Goal: Information Seeking & Learning: Learn about a topic

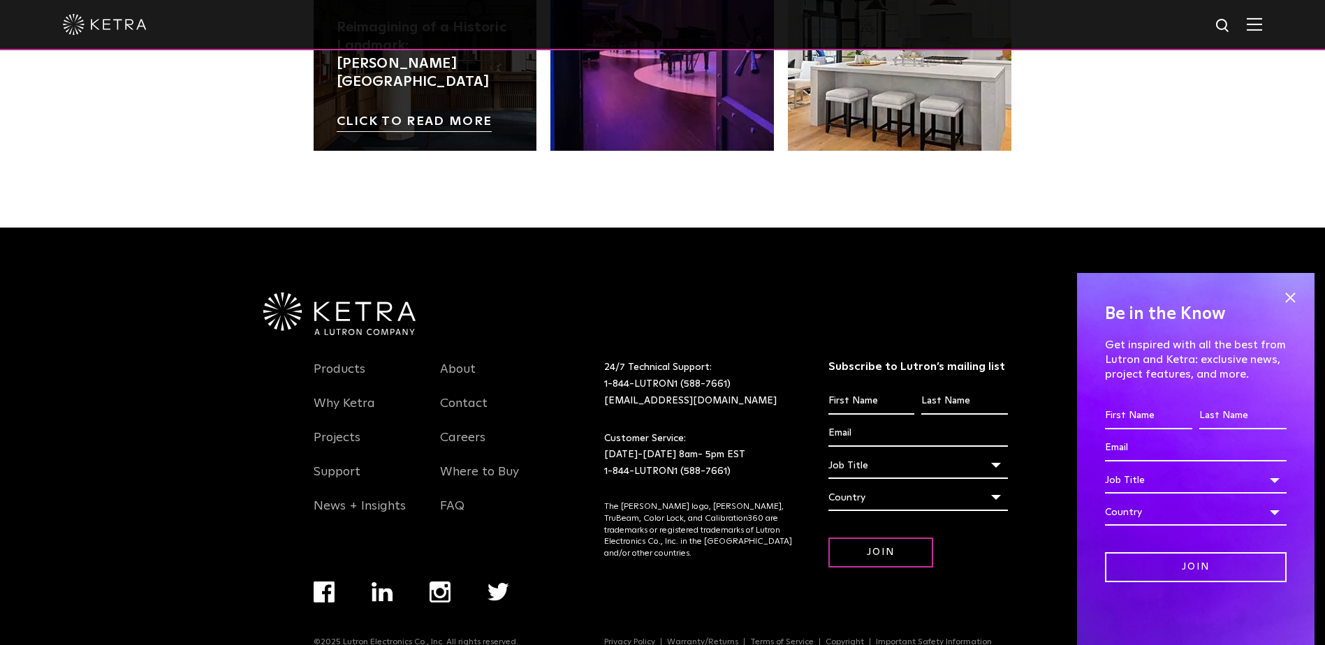
scroll to position [2937, 0]
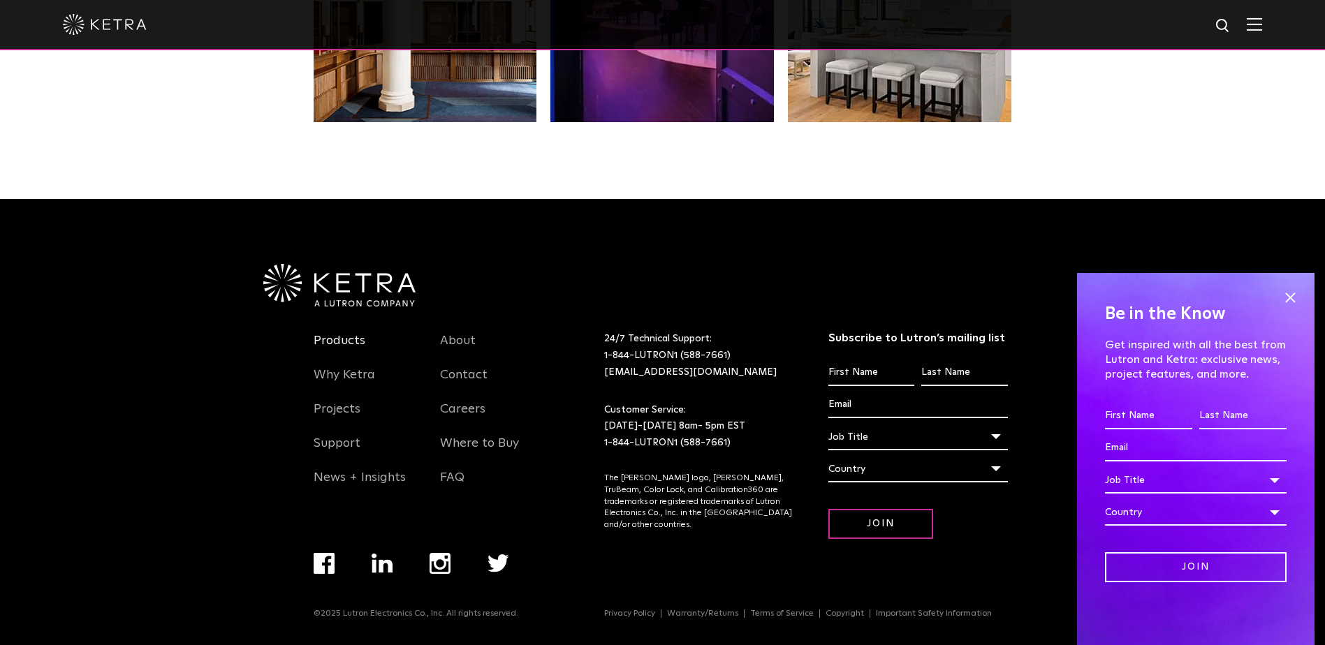
click at [339, 335] on link "Products" at bounding box center [340, 349] width 52 height 32
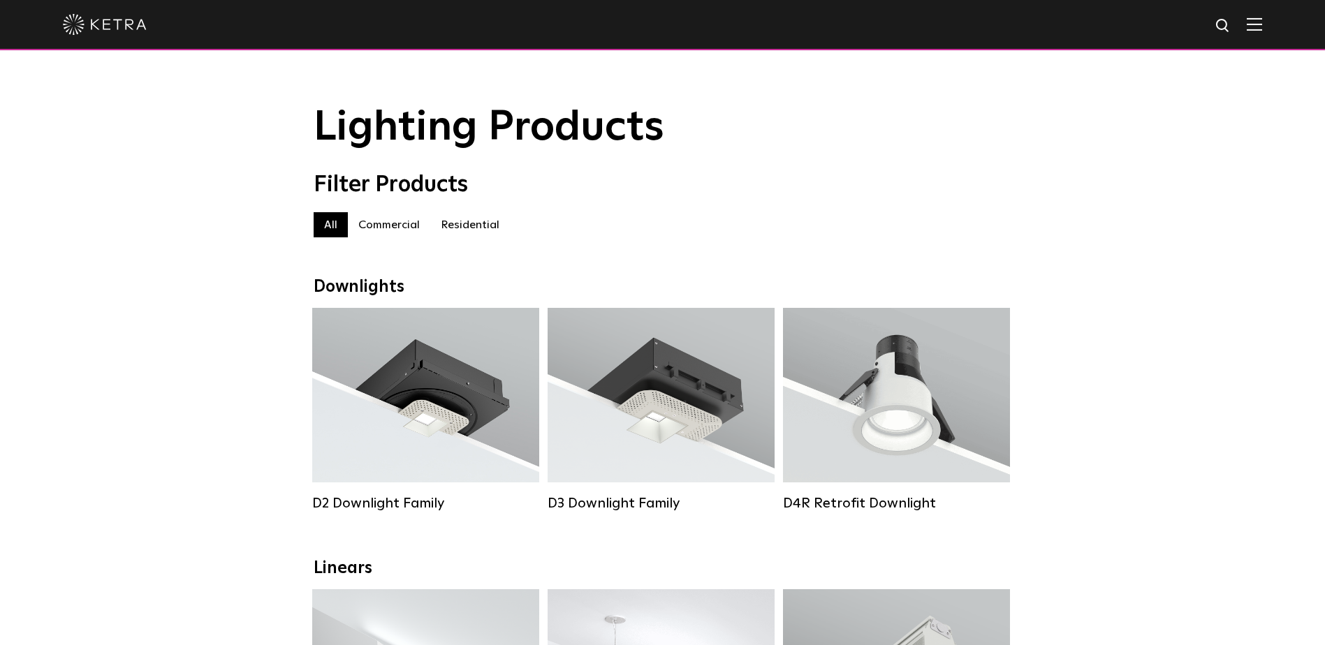
click at [475, 228] on label "Residential" at bounding box center [470, 224] width 80 height 25
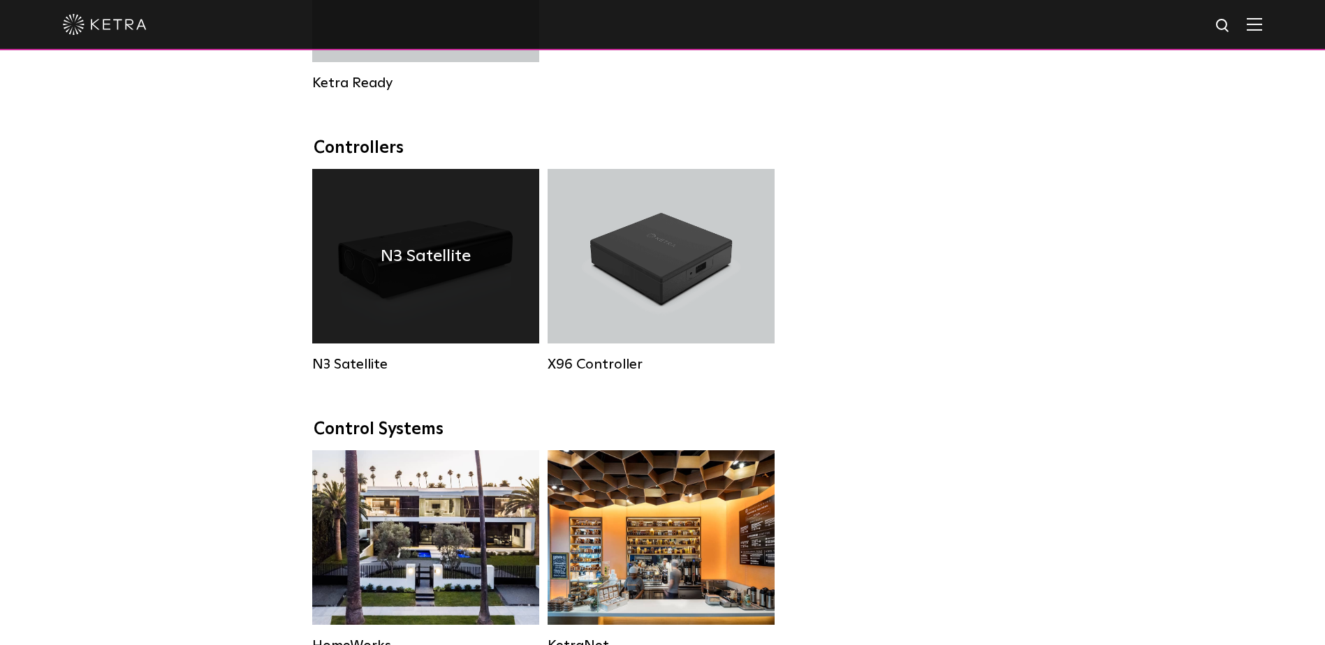
scroll to position [931, 0]
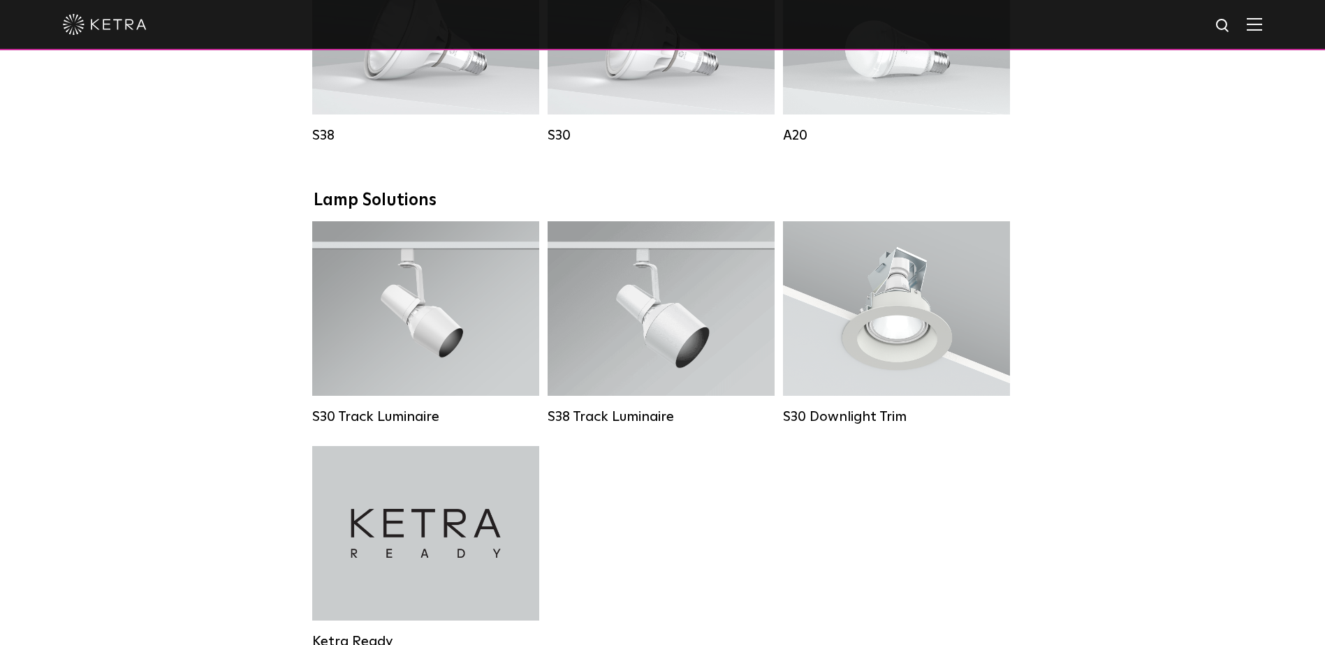
click at [478, 325] on div "Lumen Output: 1100 Colors: White / Black Beam Angles: 15° / 25° / 40° / 60° / 9…" at bounding box center [425, 309] width 181 height 88
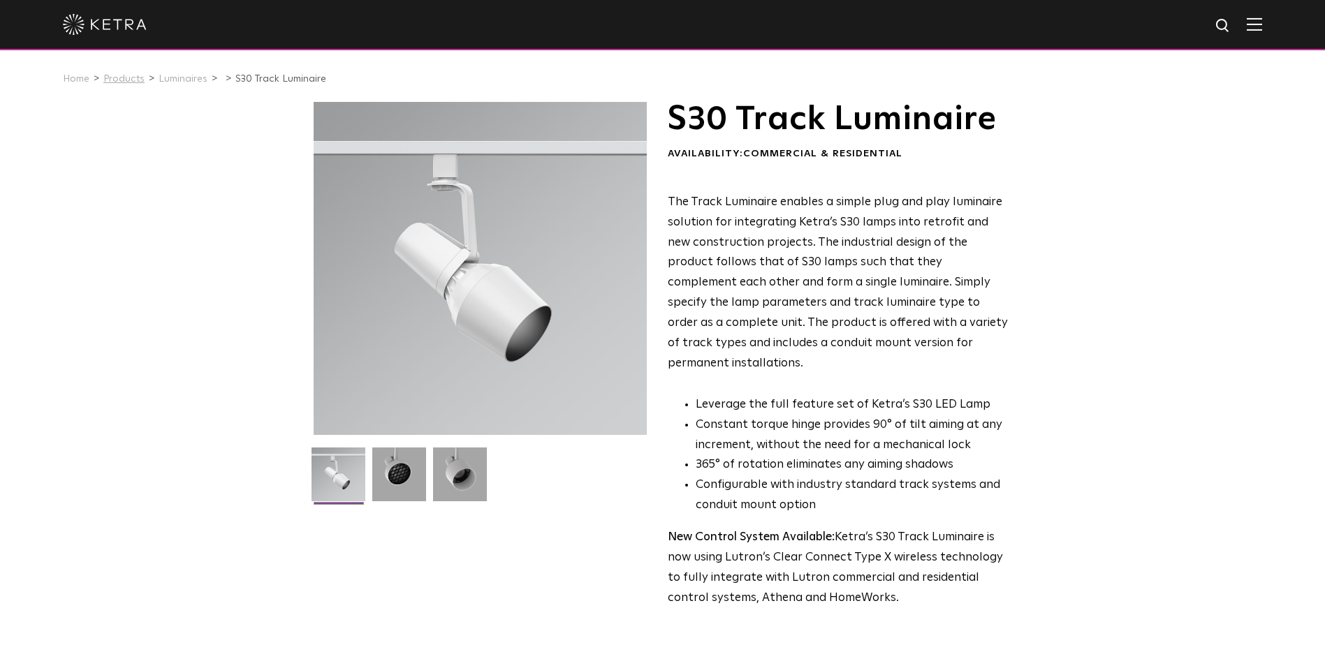
click at [131, 84] on link "Products" at bounding box center [123, 79] width 41 height 10
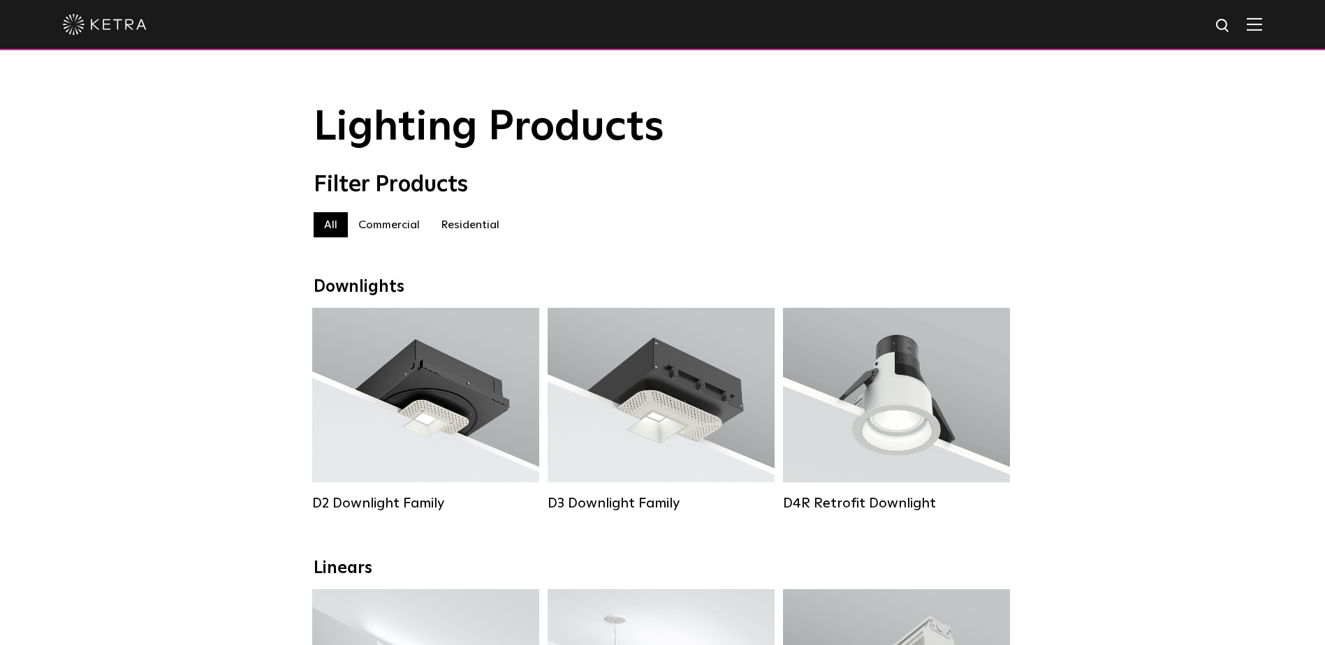
click at [451, 225] on label "Residential" at bounding box center [470, 224] width 80 height 25
